Goal: Transaction & Acquisition: Purchase product/service

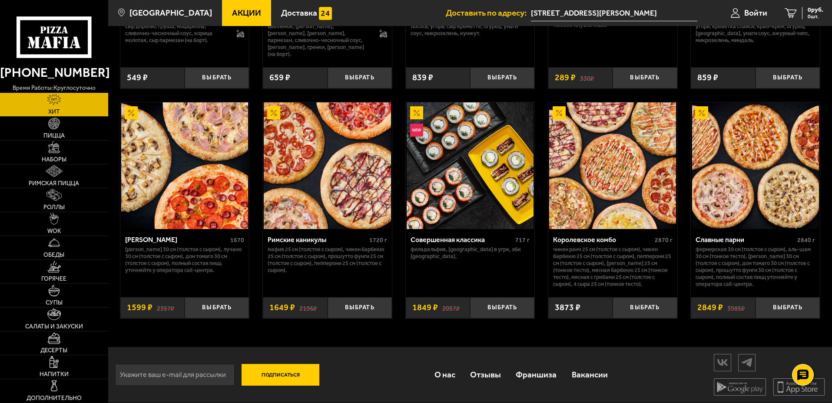
scroll to position [446, 0]
click at [208, 180] on img at bounding box center [184, 165] width 127 height 127
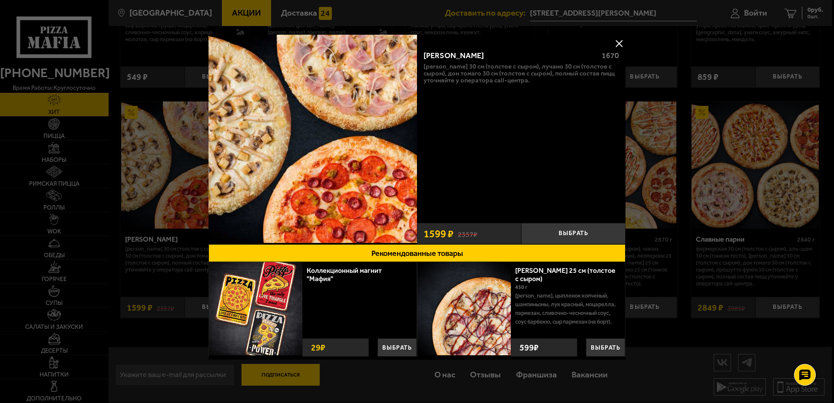
click at [617, 45] on button at bounding box center [618, 43] width 13 height 13
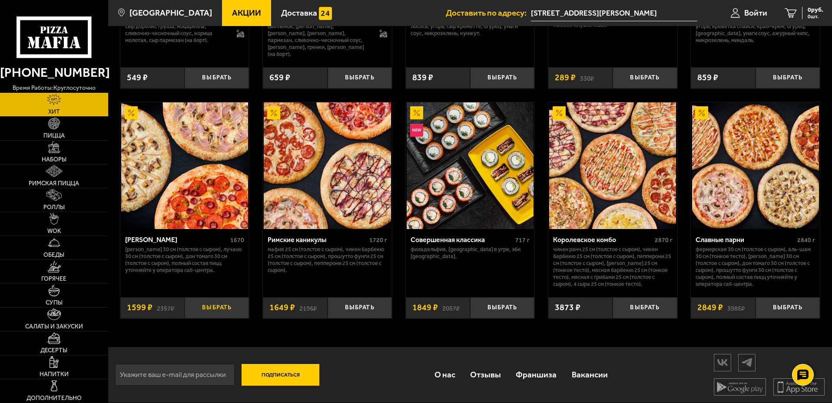
click at [215, 310] on button "Выбрать" at bounding box center [217, 307] width 64 height 21
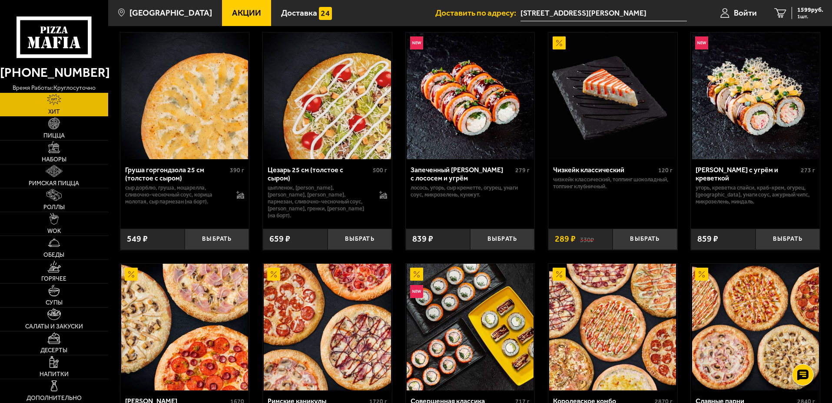
scroll to position [446, 0]
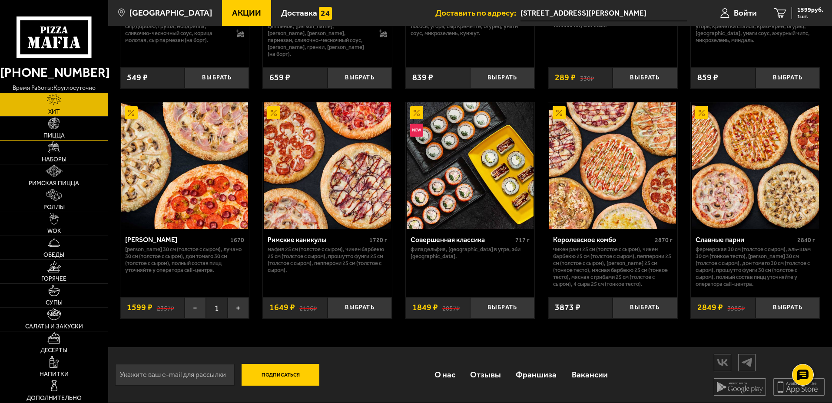
click at [56, 134] on span "Пицца" at bounding box center [53, 136] width 21 height 6
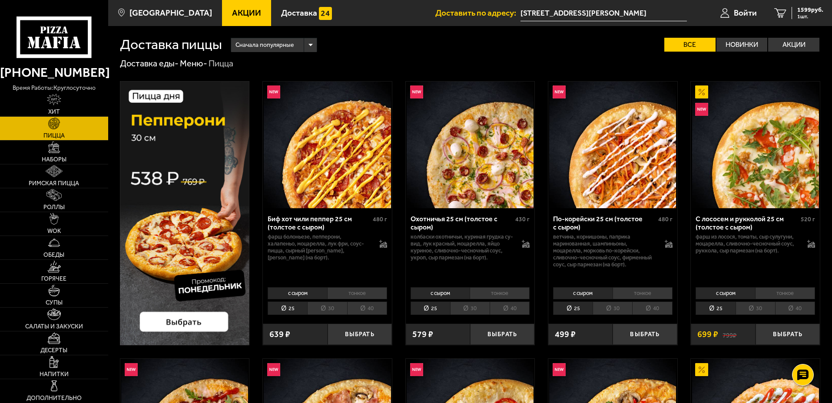
click at [338, 308] on li "30" at bounding box center [327, 308] width 40 height 13
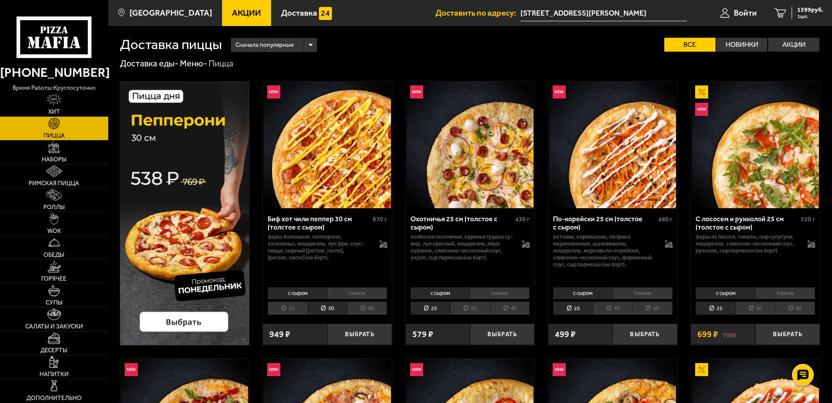
click at [367, 310] on li "40" at bounding box center [367, 308] width 40 height 13
click at [339, 307] on li "30" at bounding box center [327, 308] width 40 height 13
click at [286, 307] on li "25" at bounding box center [287, 308] width 40 height 13
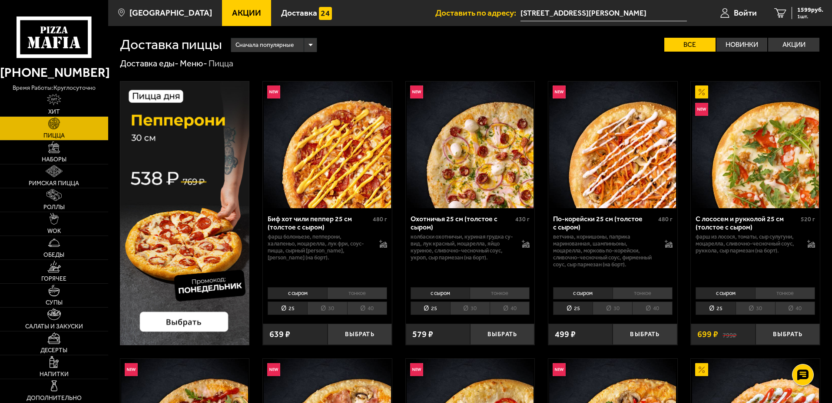
click at [319, 304] on li "30" at bounding box center [327, 308] width 40 height 13
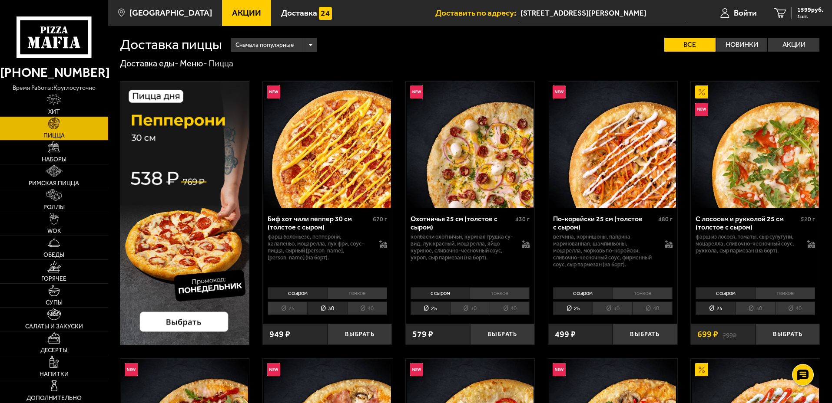
click at [602, 309] on li "30" at bounding box center [612, 308] width 40 height 13
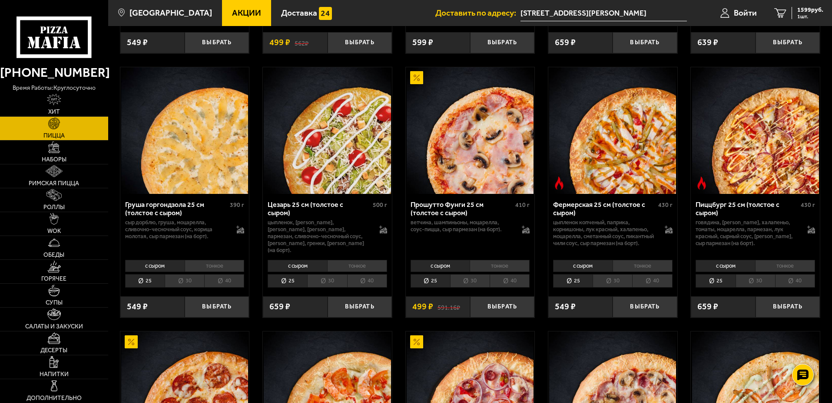
scroll to position [825, 0]
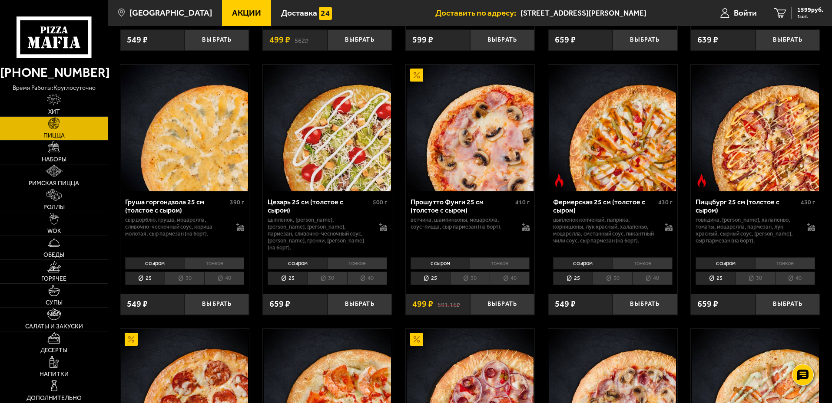
click at [614, 280] on div "с сыром тонкое 25 30 40 Топпинги" at bounding box center [612, 270] width 129 height 33
click at [611, 285] on li "30" at bounding box center [612, 278] width 40 height 13
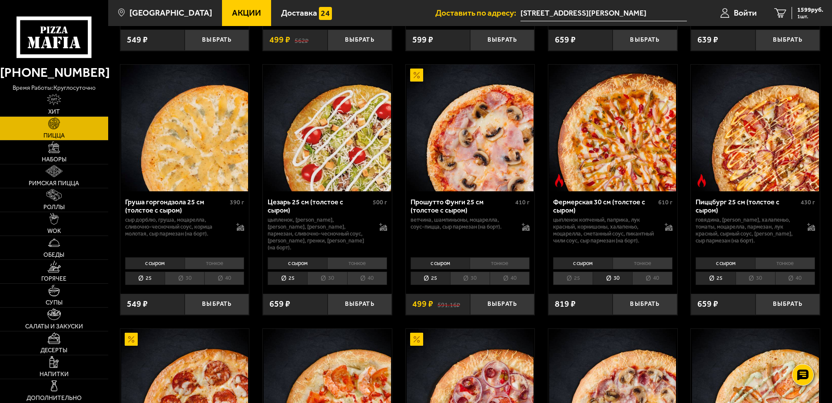
click at [582, 285] on li "25" at bounding box center [573, 278] width 40 height 13
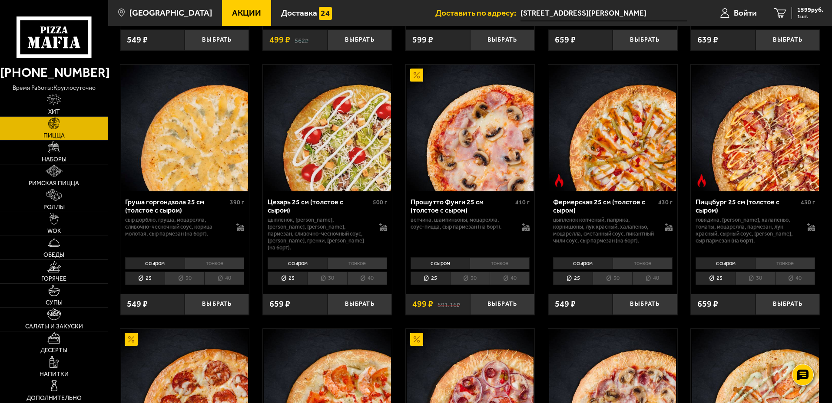
click at [607, 285] on li "30" at bounding box center [612, 278] width 40 height 13
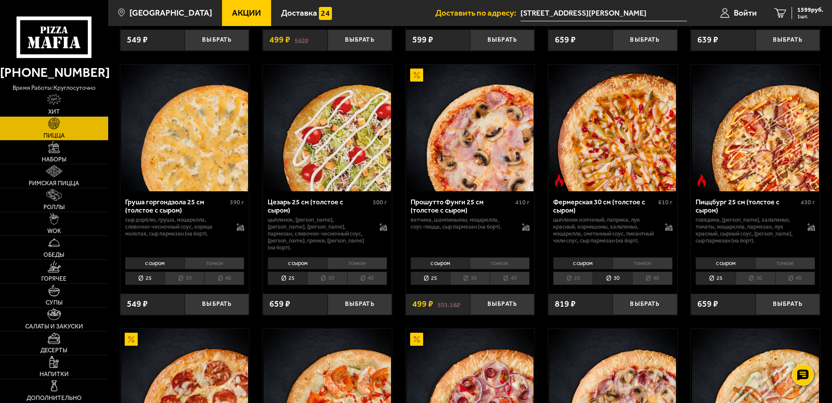
click at [566, 287] on div "с сыром тонкое 25 30 40 Топпинги" at bounding box center [612, 270] width 129 height 33
click at [569, 285] on li "25" at bounding box center [573, 278] width 40 height 13
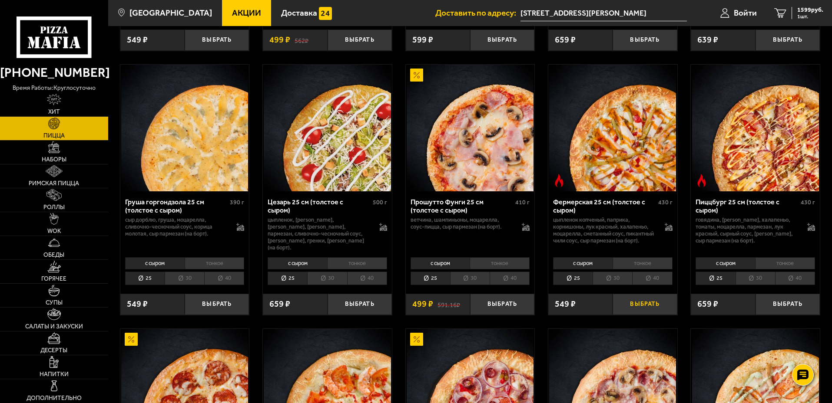
click at [640, 310] on button "Выбрать" at bounding box center [644, 304] width 64 height 21
click at [660, 311] on button "+" at bounding box center [665, 304] width 21 height 21
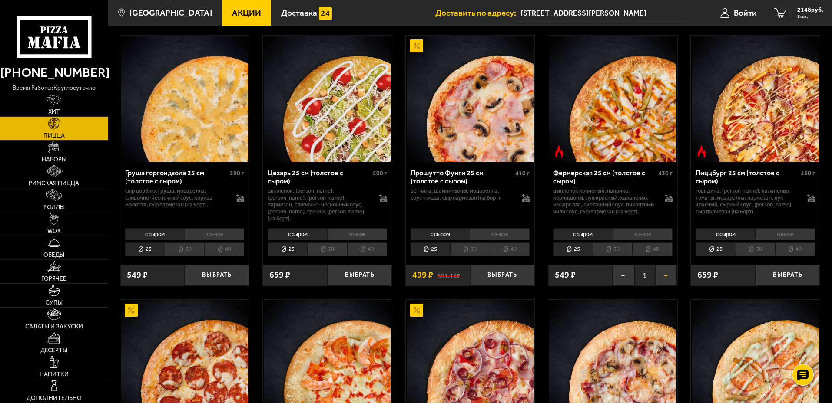
click at [660, 311] on img at bounding box center [612, 363] width 127 height 127
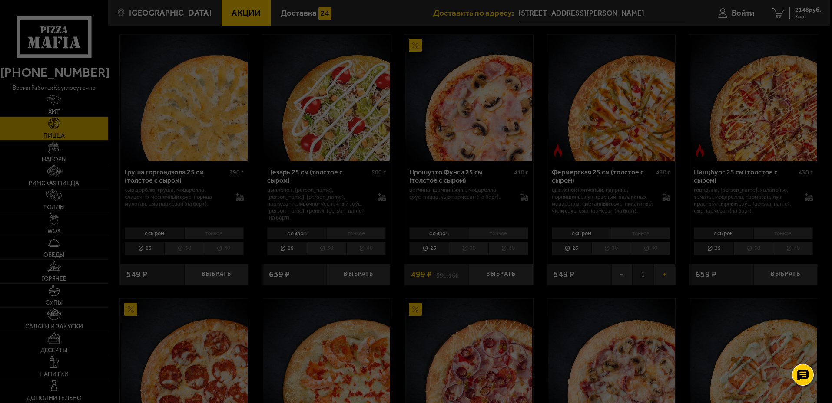
scroll to position [868, 0]
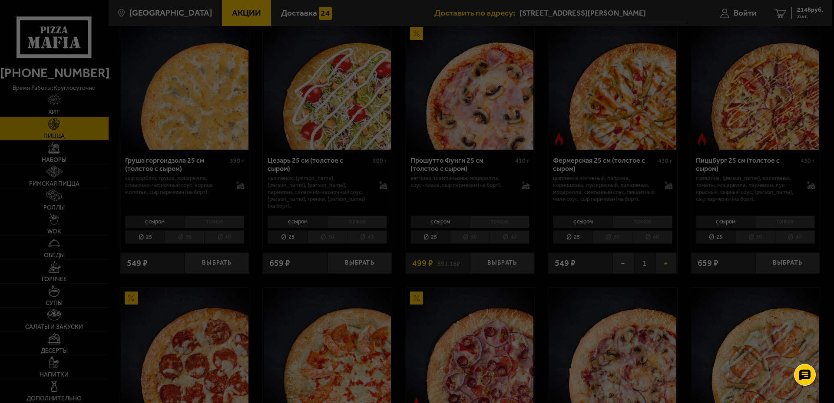
click at [660, 311] on div at bounding box center [417, 201] width 834 height 403
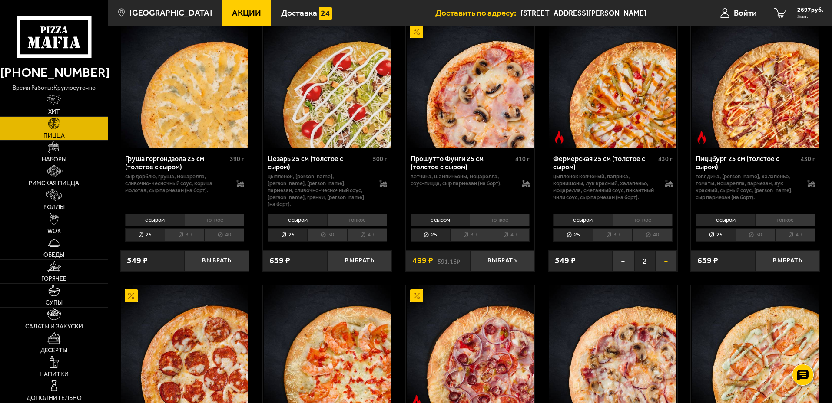
click at [662, 271] on button "+" at bounding box center [665, 261] width 21 height 21
click at [666, 267] on button "+" at bounding box center [665, 261] width 21 height 21
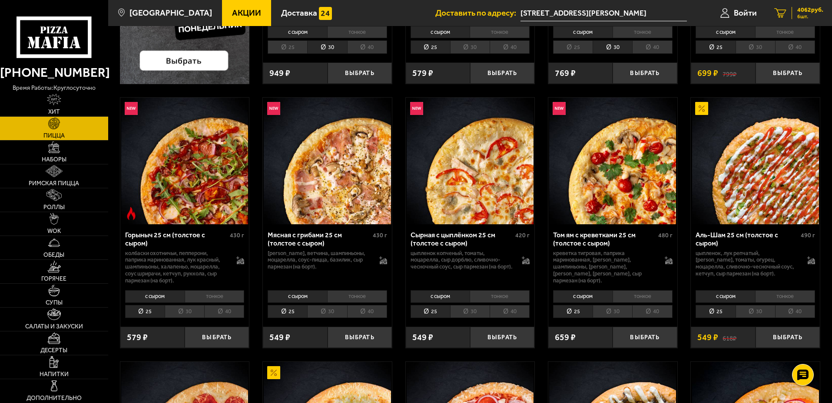
scroll to position [261, 0]
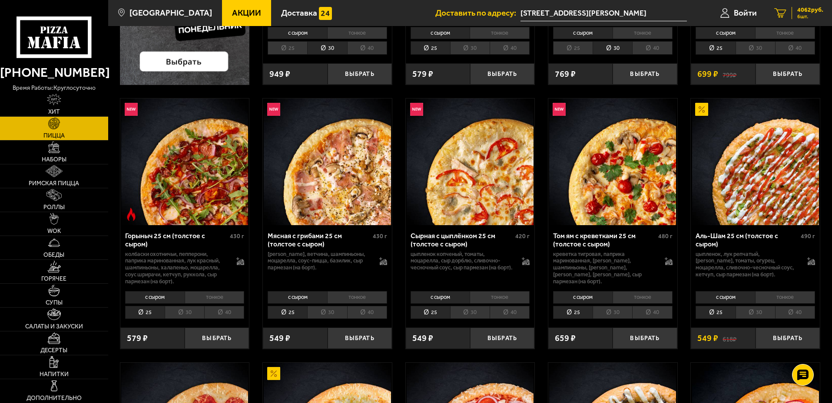
click at [812, 13] on div "4062 руб. 6 шт." at bounding box center [807, 13] width 32 height 12
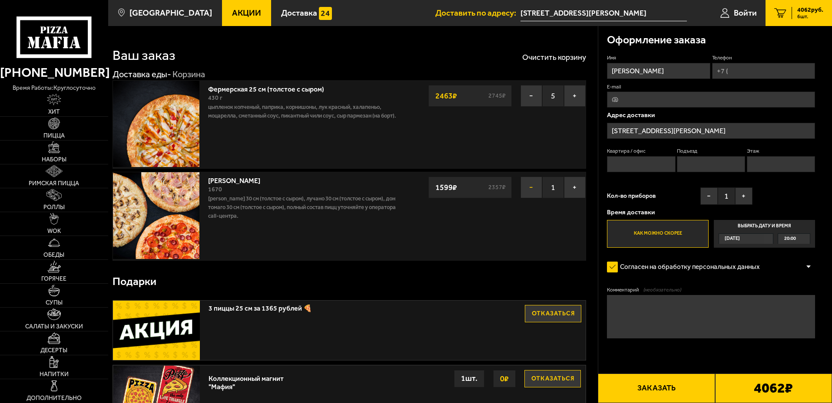
click at [533, 185] on button "−" at bounding box center [531, 188] width 22 height 22
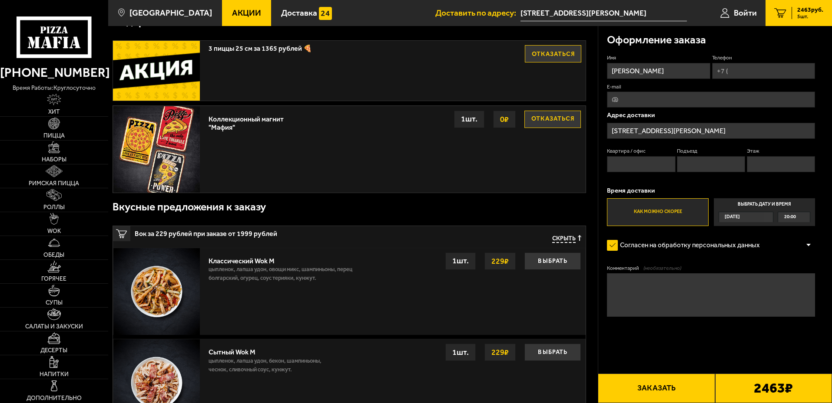
scroll to position [159, 0]
